Goal: Navigation & Orientation: Find specific page/section

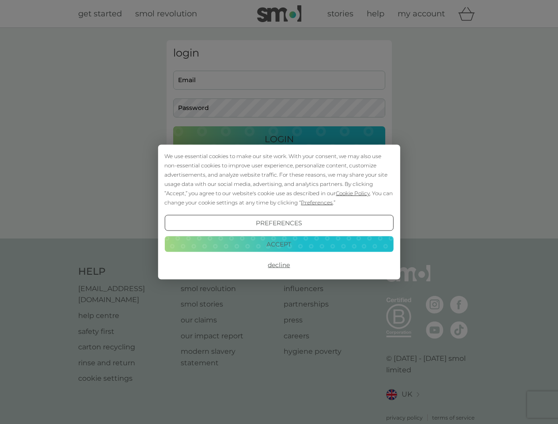
click at [353, 193] on span "Cookie Policy" at bounding box center [353, 193] width 34 height 7
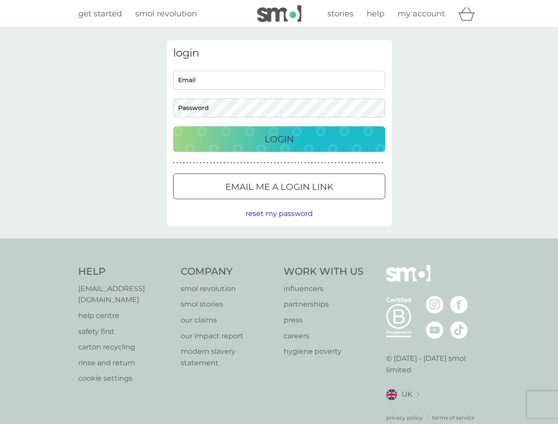
click at [316, 202] on div "login Email Password Login ● ● ● ● ● ● ● ● ● ● ● ● ● ● ● ● ● ● ● ● ● ● ● ● ● ● …" at bounding box center [279, 133] width 225 height 186
click at [279, 223] on div "login Email Password Login ● ● ● ● ● ● ● ● ● ● ● ● ● ● ● ● ● ● ● ● ● ● ● ● ● ● …" at bounding box center [279, 133] width 225 height 186
click at [279, 265] on div "Help [EMAIL_ADDRESS][DOMAIN_NAME] help centre safety first carton recycling rin…" at bounding box center [279, 343] width 402 height 157
click at [279, 244] on div "Help [EMAIL_ADDRESS][DOMAIN_NAME] help centre safety first carton recycling rin…" at bounding box center [279, 344] width 558 height 210
